Goal: Transaction & Acquisition: Book appointment/travel/reservation

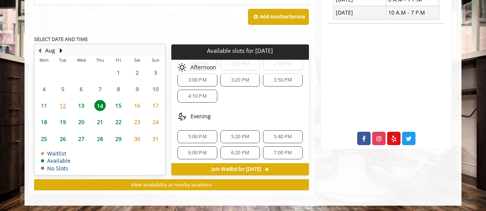
scroll to position [102, 0]
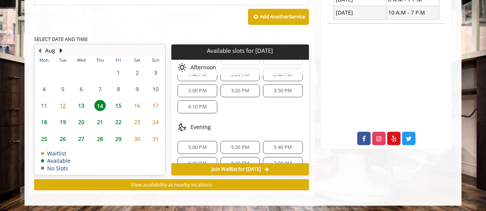
click at [121, 106] on span "15" at bounding box center [119, 105] width 12 height 11
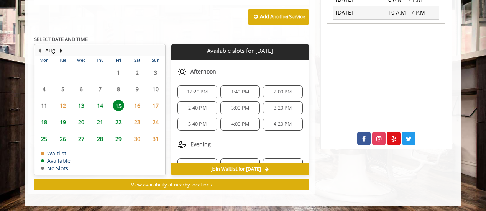
scroll to position [53, 0]
click at [100, 102] on span "14" at bounding box center [100, 105] width 12 height 11
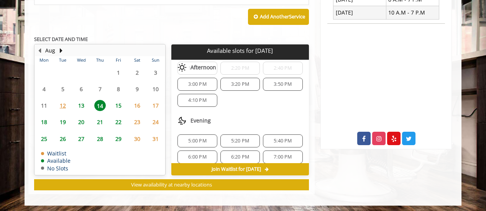
scroll to position [109, 0]
click at [232, 138] on span "5:20 PM" at bounding box center [240, 141] width 18 height 6
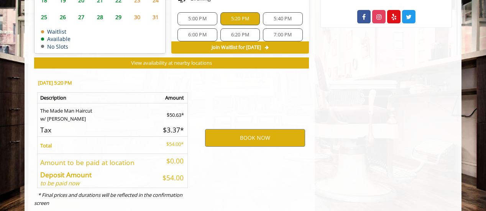
scroll to position [467, 0]
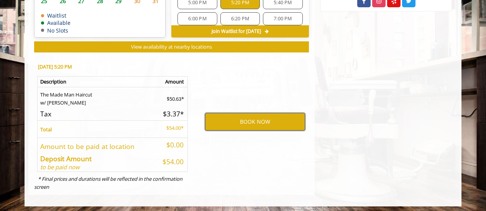
click at [246, 119] on button "BOOK NOW" at bounding box center [255, 122] width 100 height 18
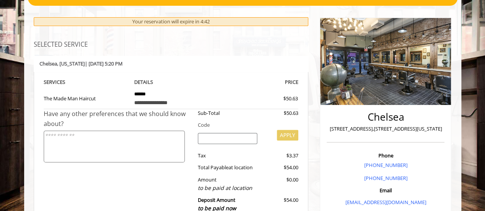
scroll to position [77, 0]
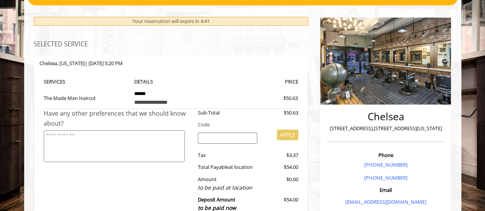
click at [210, 137] on input "search" at bounding box center [227, 139] width 59 height 12
click at [166, 141] on textarea at bounding box center [114, 146] width 141 height 32
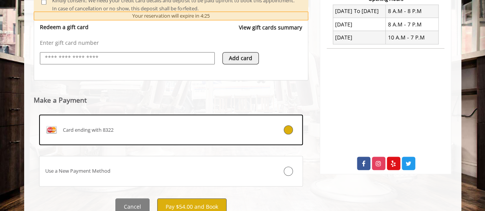
scroll to position [333, 0]
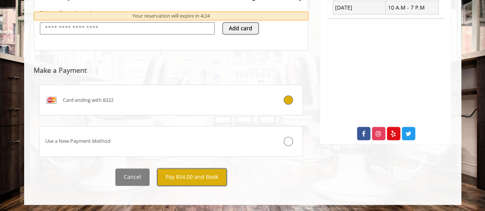
click at [196, 174] on button "Pay $54.00 and Book" at bounding box center [191, 177] width 69 height 17
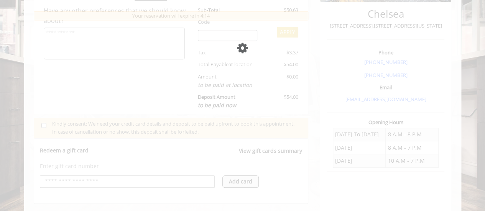
scroll to position [35, 0]
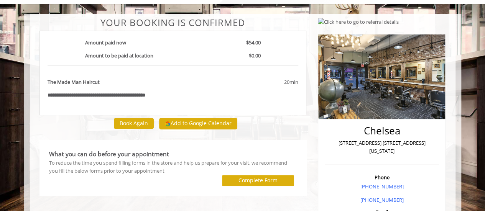
scroll to position [44, 0]
